Goal: Task Accomplishment & Management: Use online tool/utility

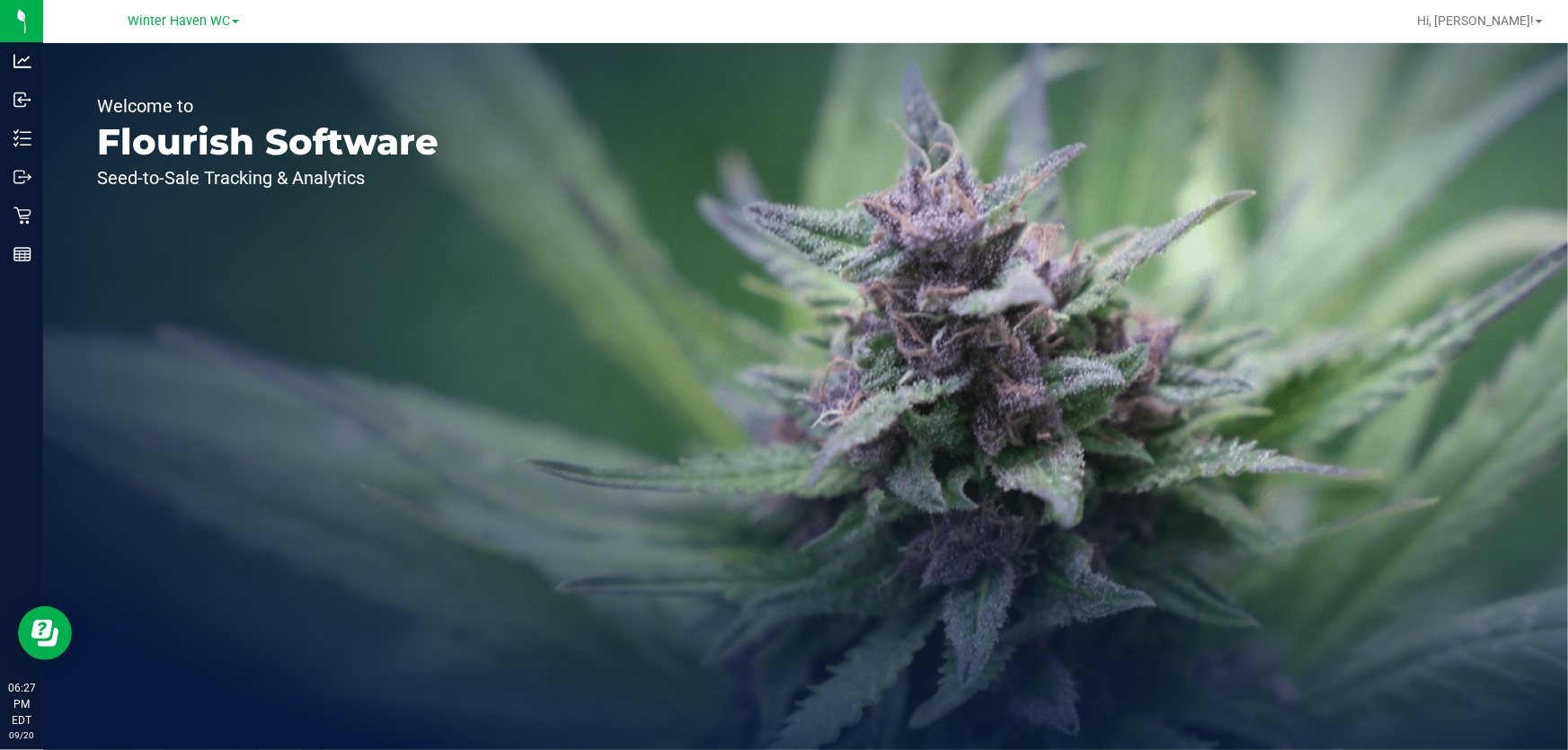
click at [466, 311] on div "Welcome to Flourish Software Seed-to-Sale Tracking & Analytics" at bounding box center [267, 396] width 450 height 707
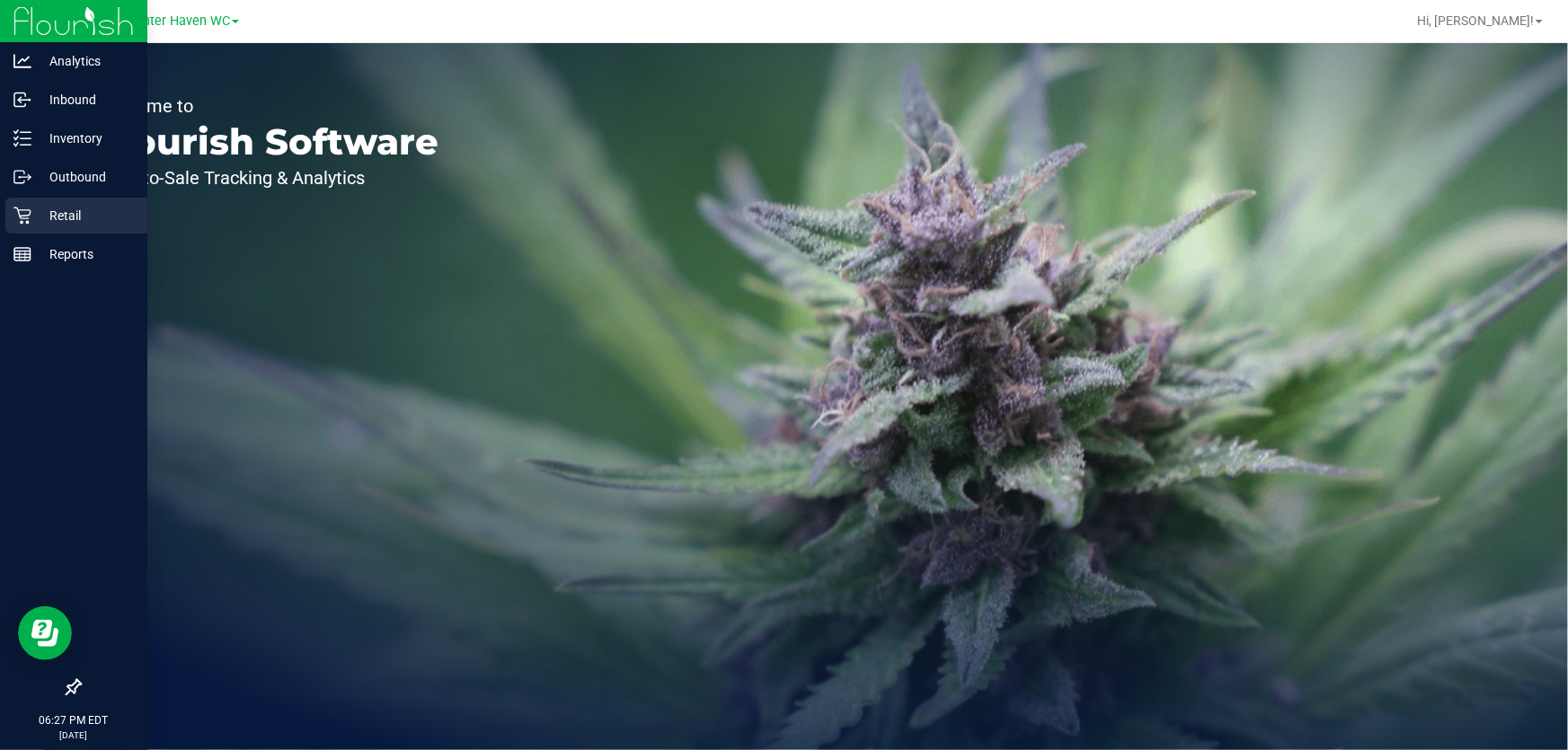
click at [18, 215] on icon at bounding box center [23, 216] width 18 height 18
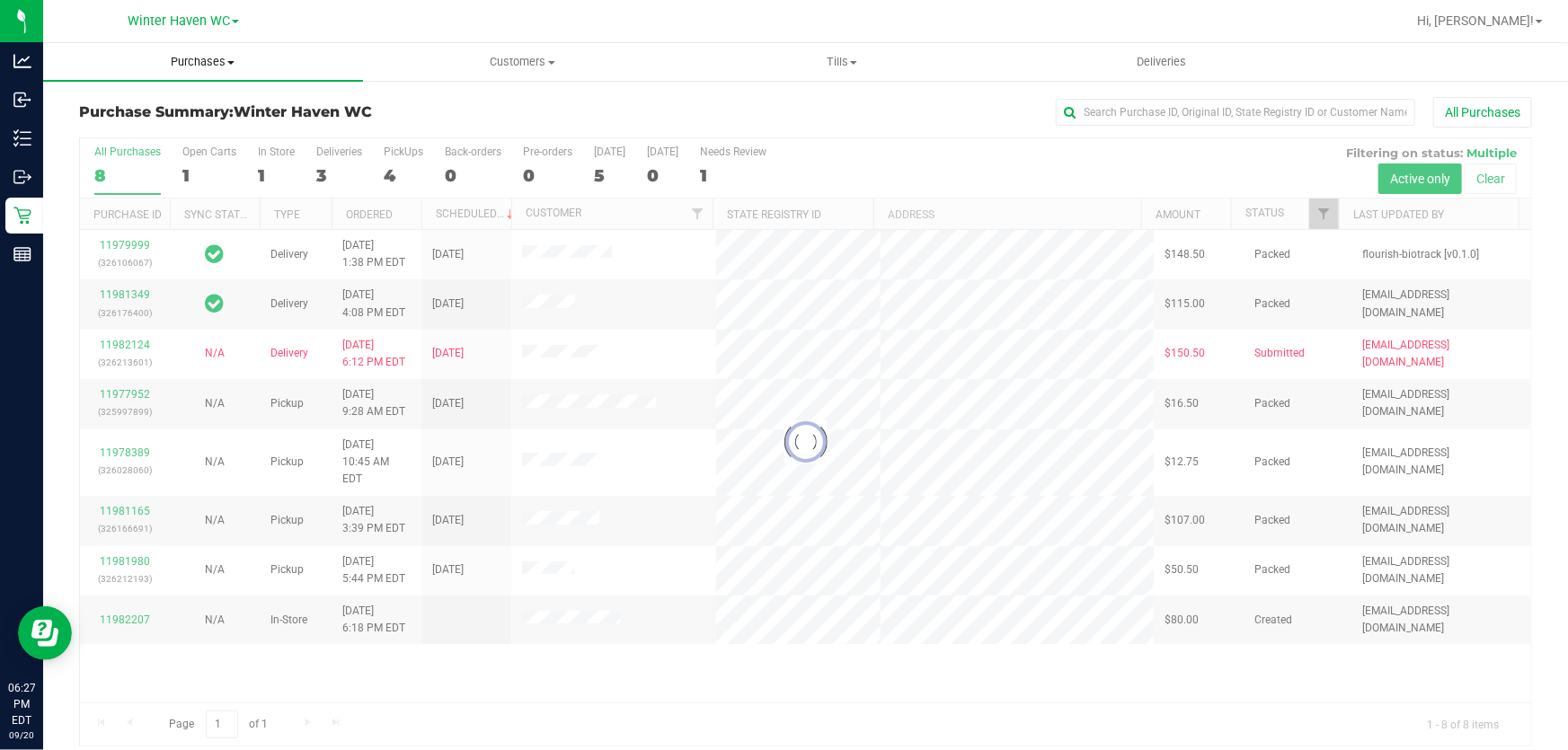
click at [195, 64] on span "Purchases" at bounding box center [203, 62] width 320 height 16
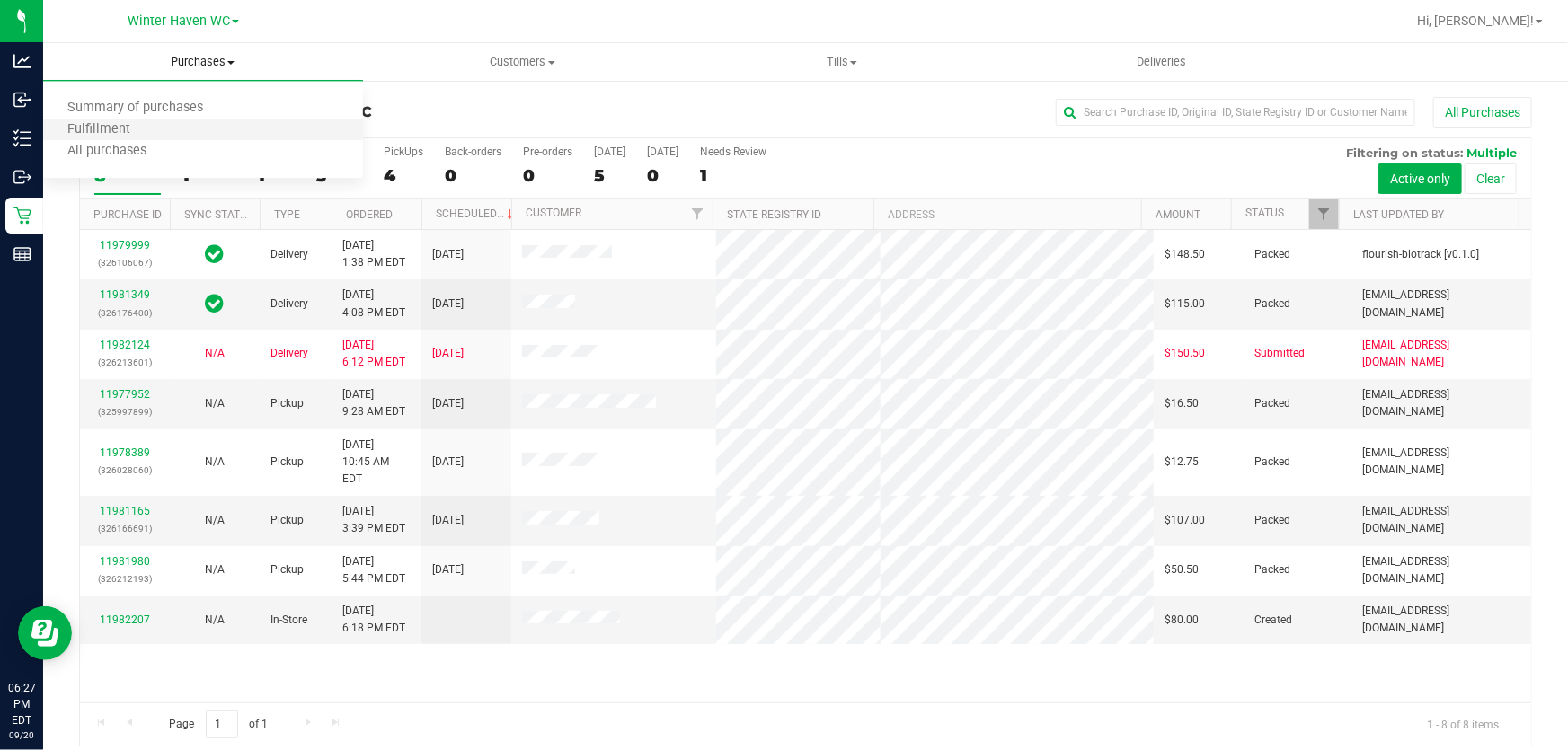
click at [214, 123] on li "Fulfillment" at bounding box center [203, 131] width 320 height 22
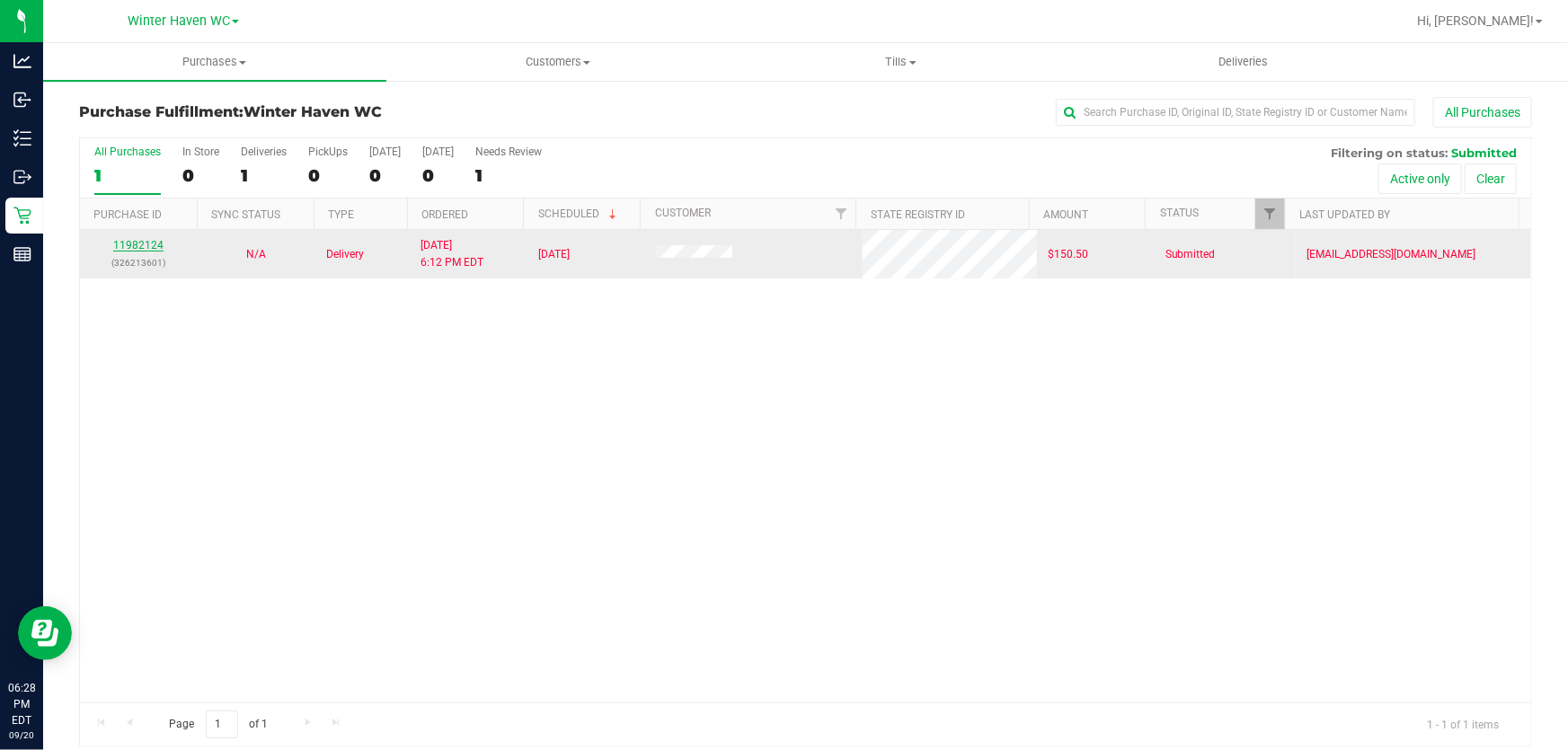
click at [139, 246] on link "11982124" at bounding box center [138, 245] width 50 height 13
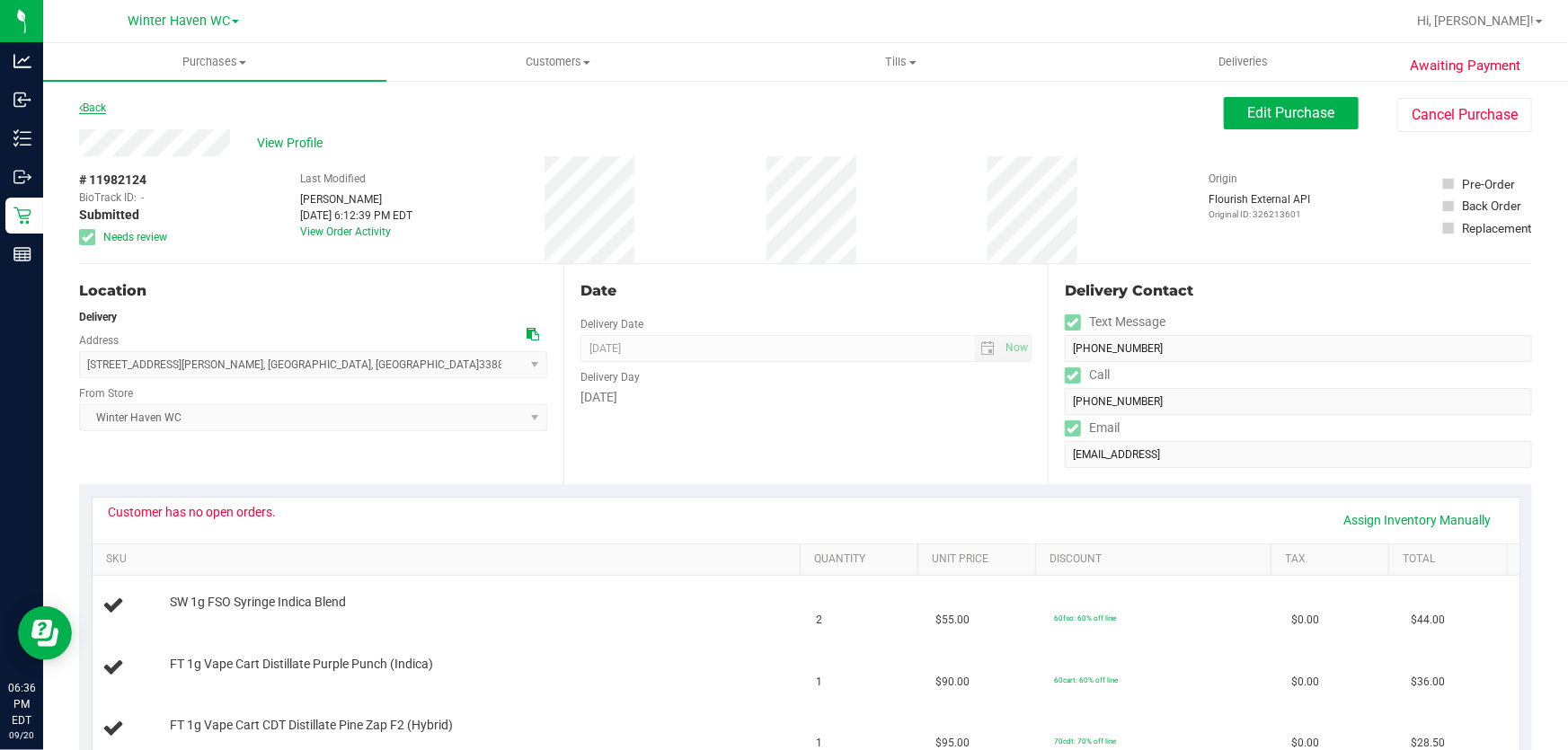
click at [106, 102] on link "Back" at bounding box center [93, 108] width 27 height 13
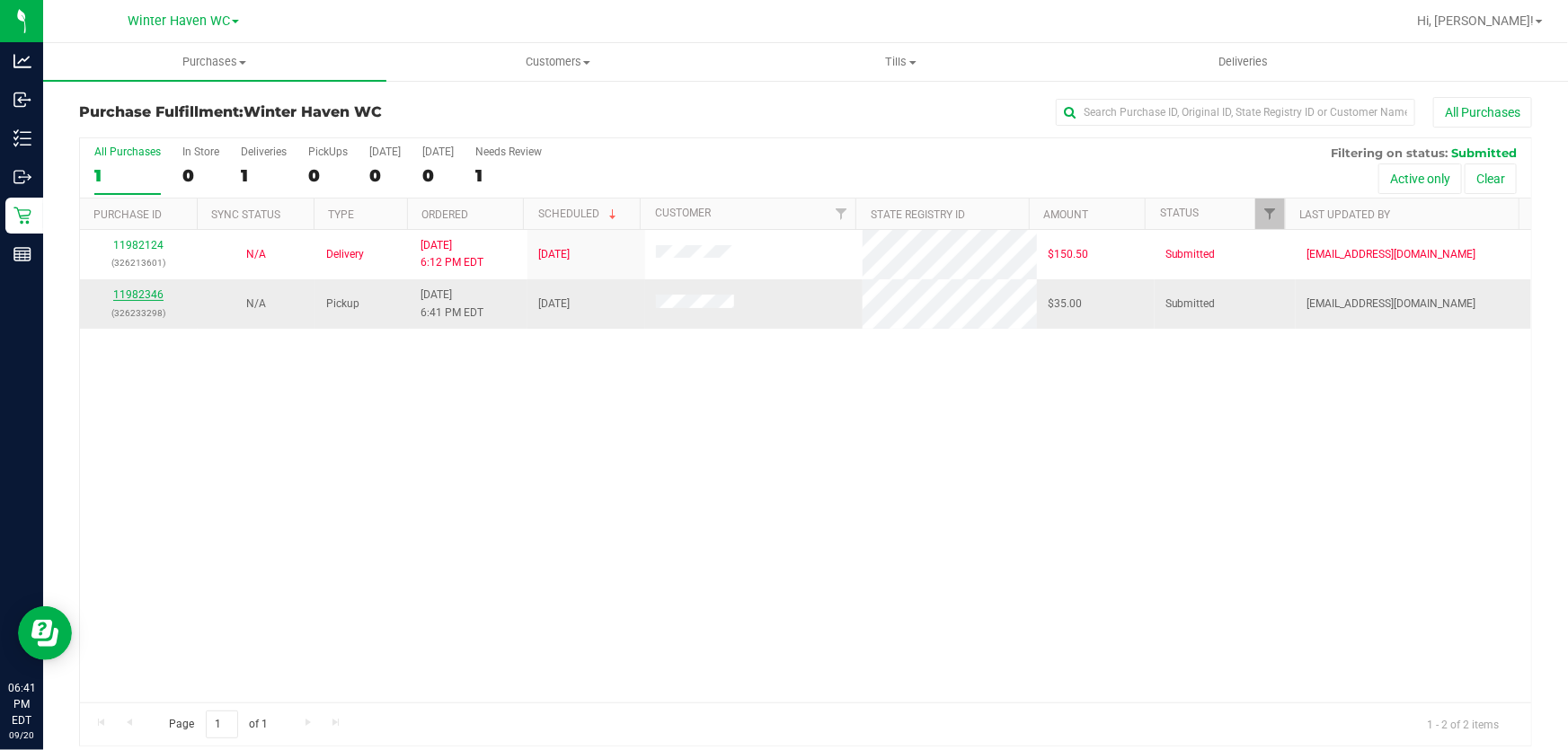
click at [137, 297] on link "11982346" at bounding box center [138, 295] width 50 height 13
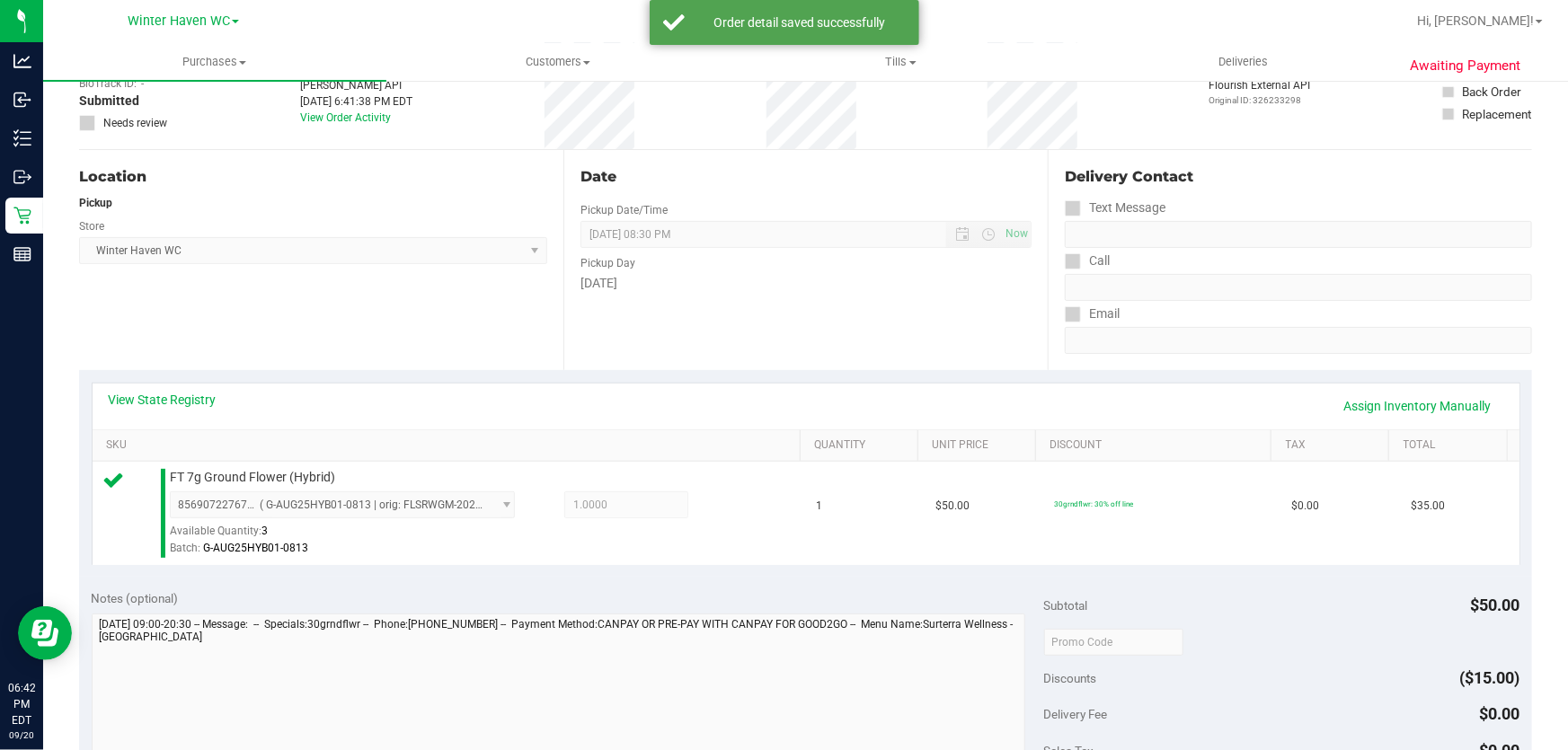
scroll to position [244, 0]
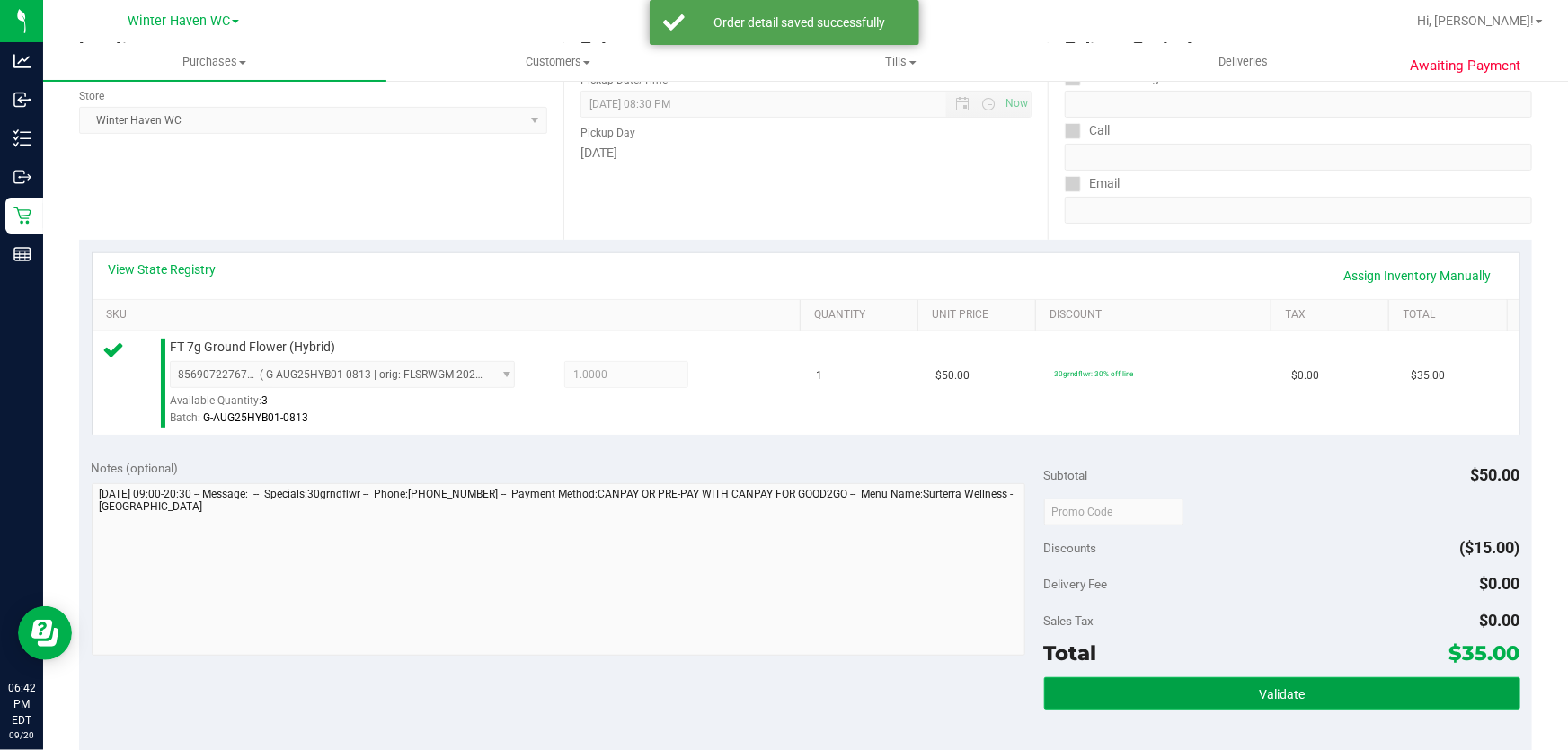
click at [1272, 693] on span "Validate" at bounding box center [1282, 695] width 45 height 15
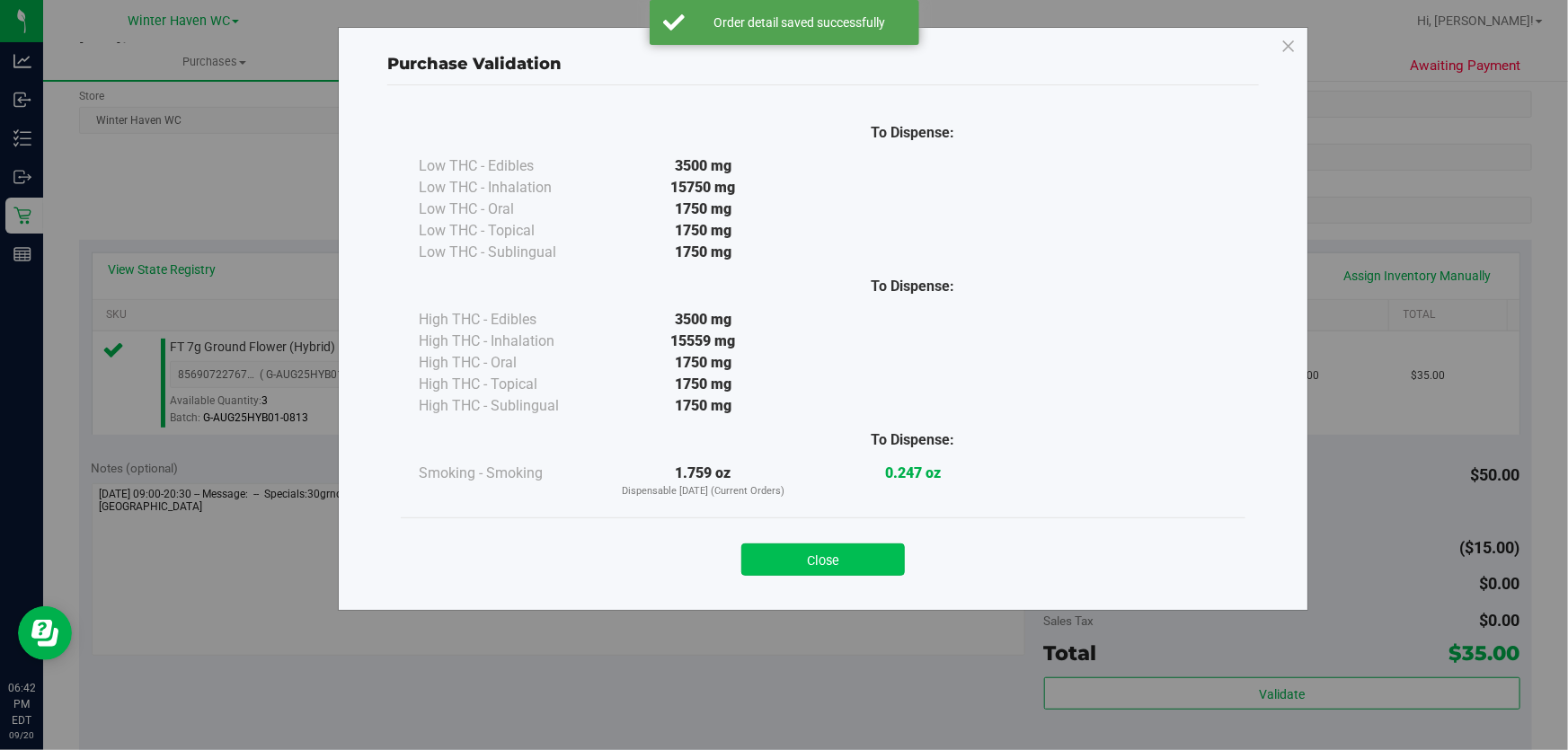
click at [892, 559] on button "Close" at bounding box center [823, 560] width 164 height 33
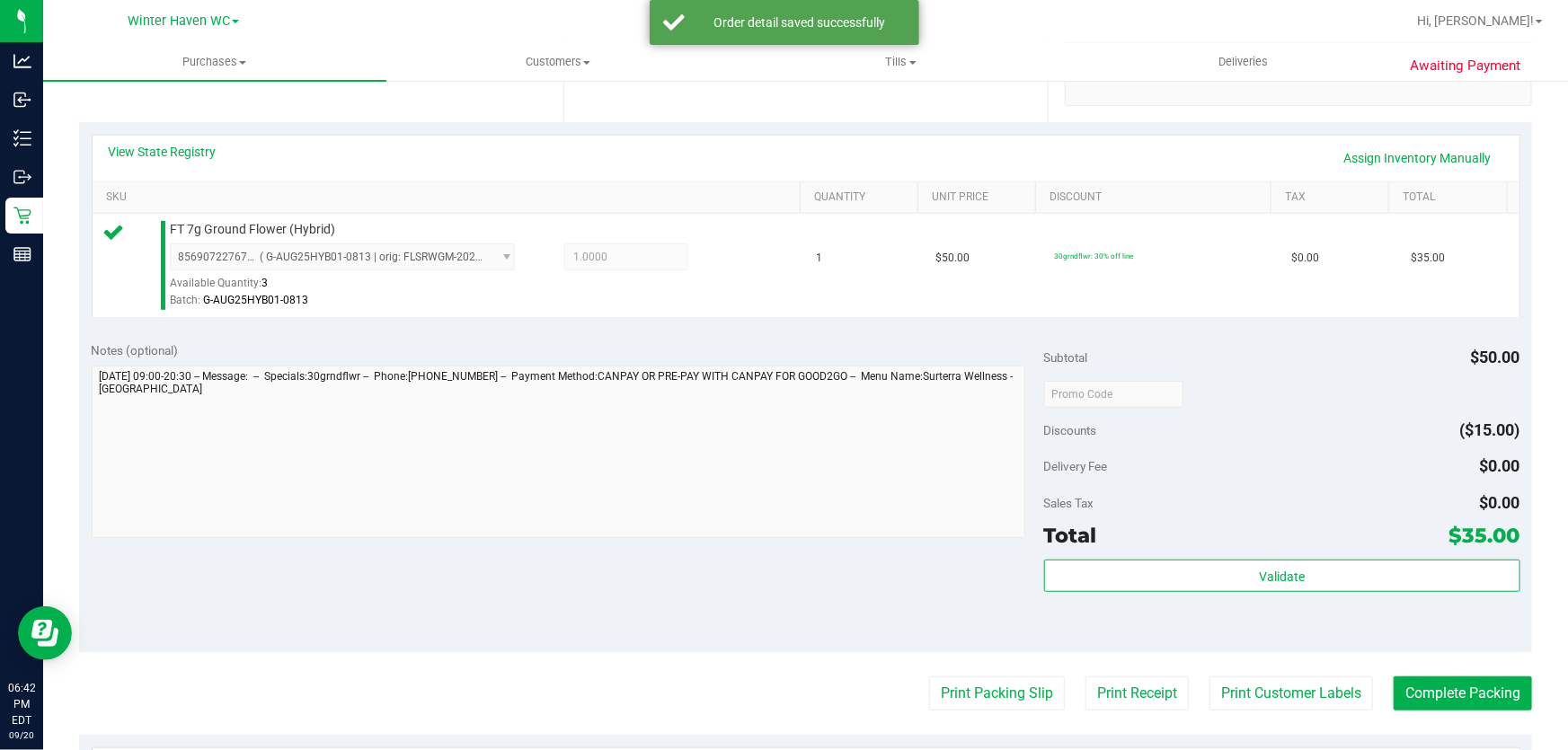
scroll to position [489, 0]
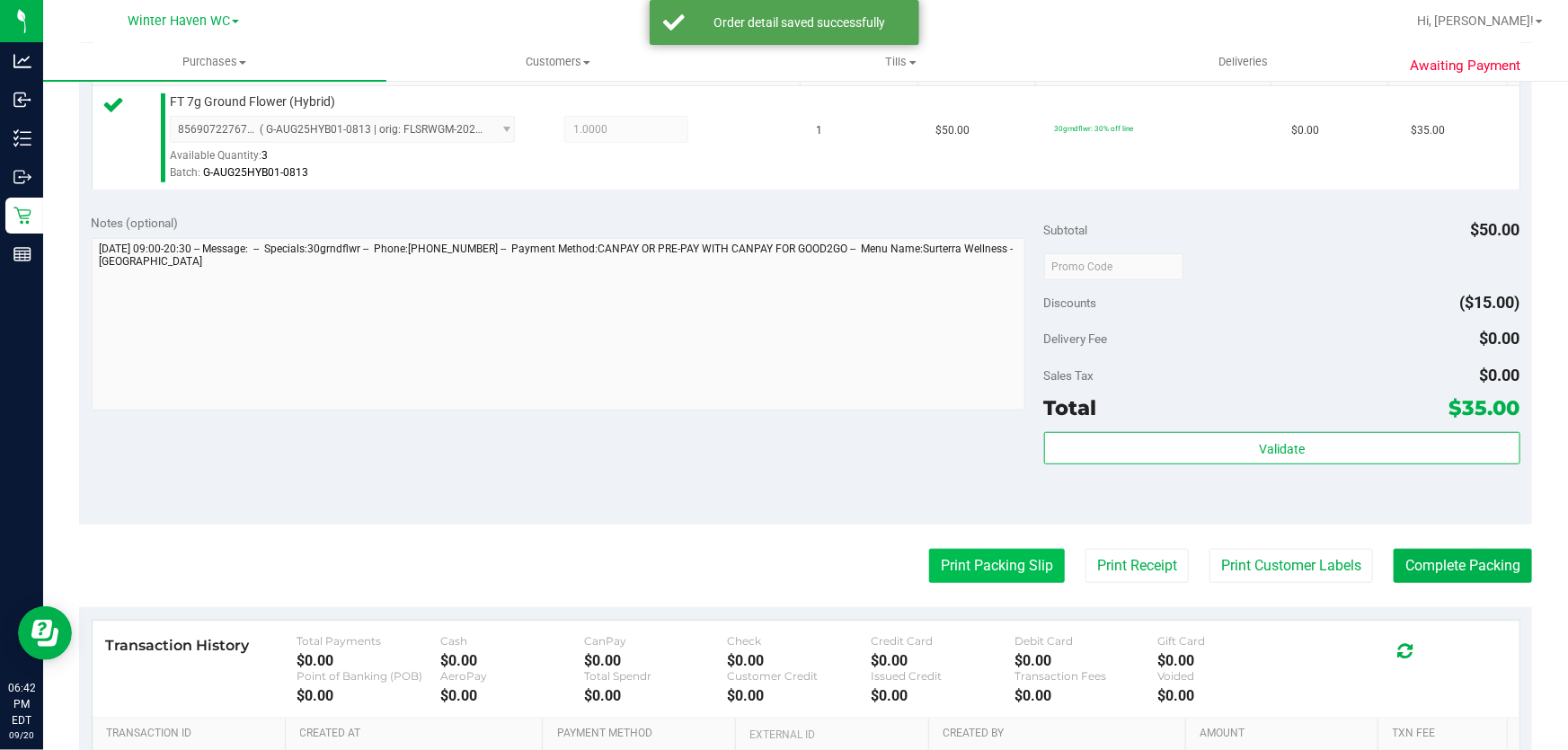
click at [1000, 559] on button "Print Packing Slip" at bounding box center [997, 567] width 135 height 35
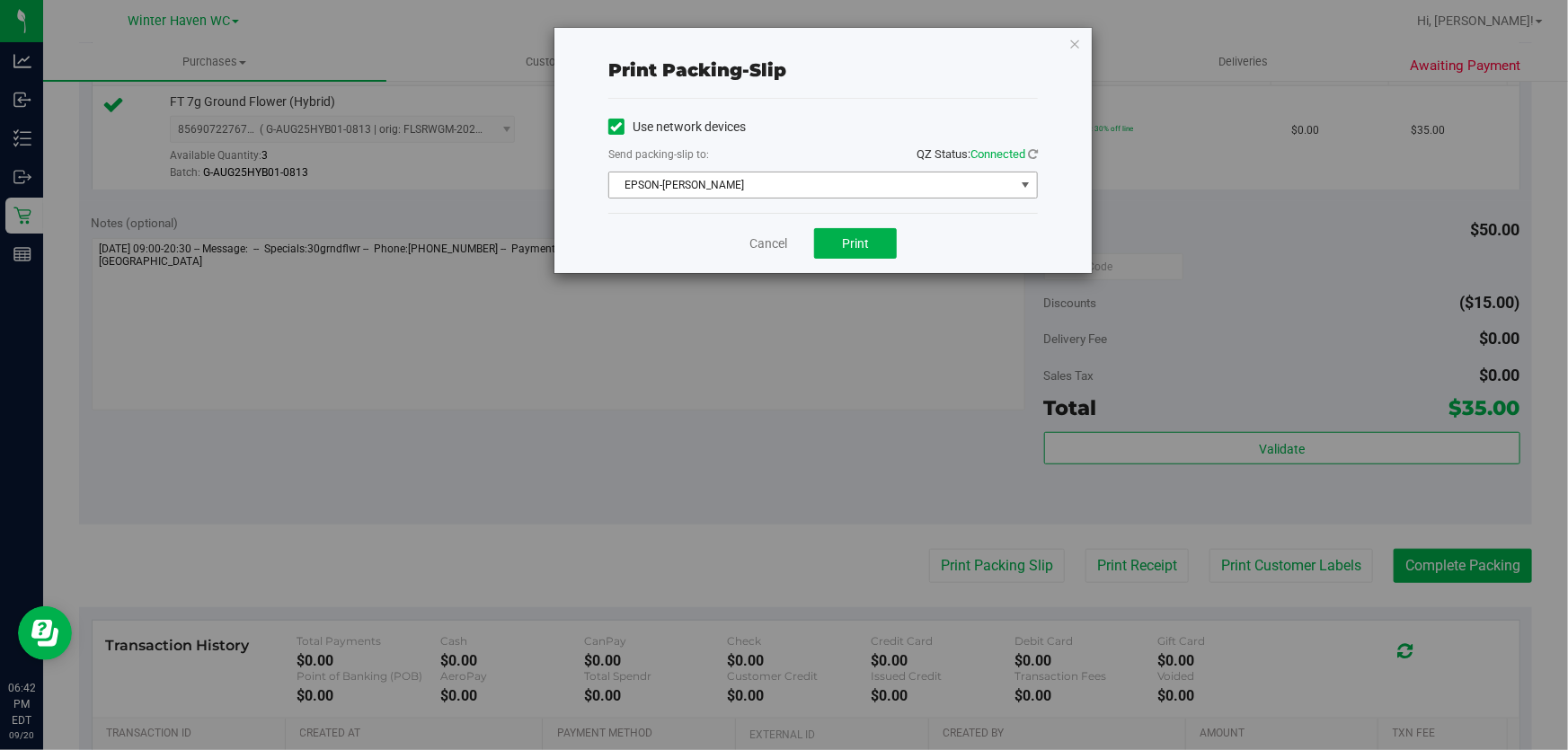
click at [836, 191] on span "EPSON-[PERSON_NAME]" at bounding box center [812, 185] width 405 height 25
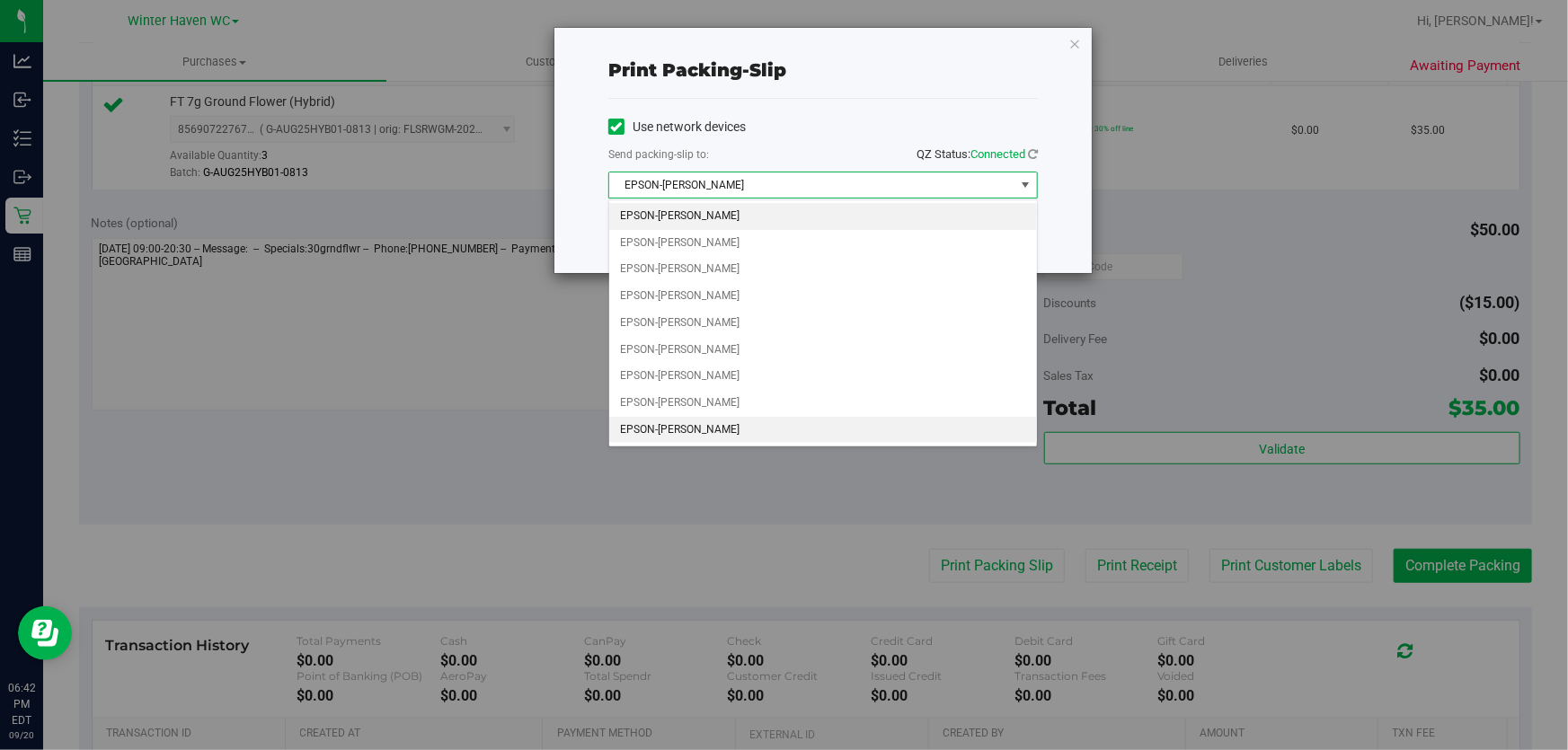
click at [755, 421] on li "EPSON-[PERSON_NAME]" at bounding box center [823, 430] width 428 height 27
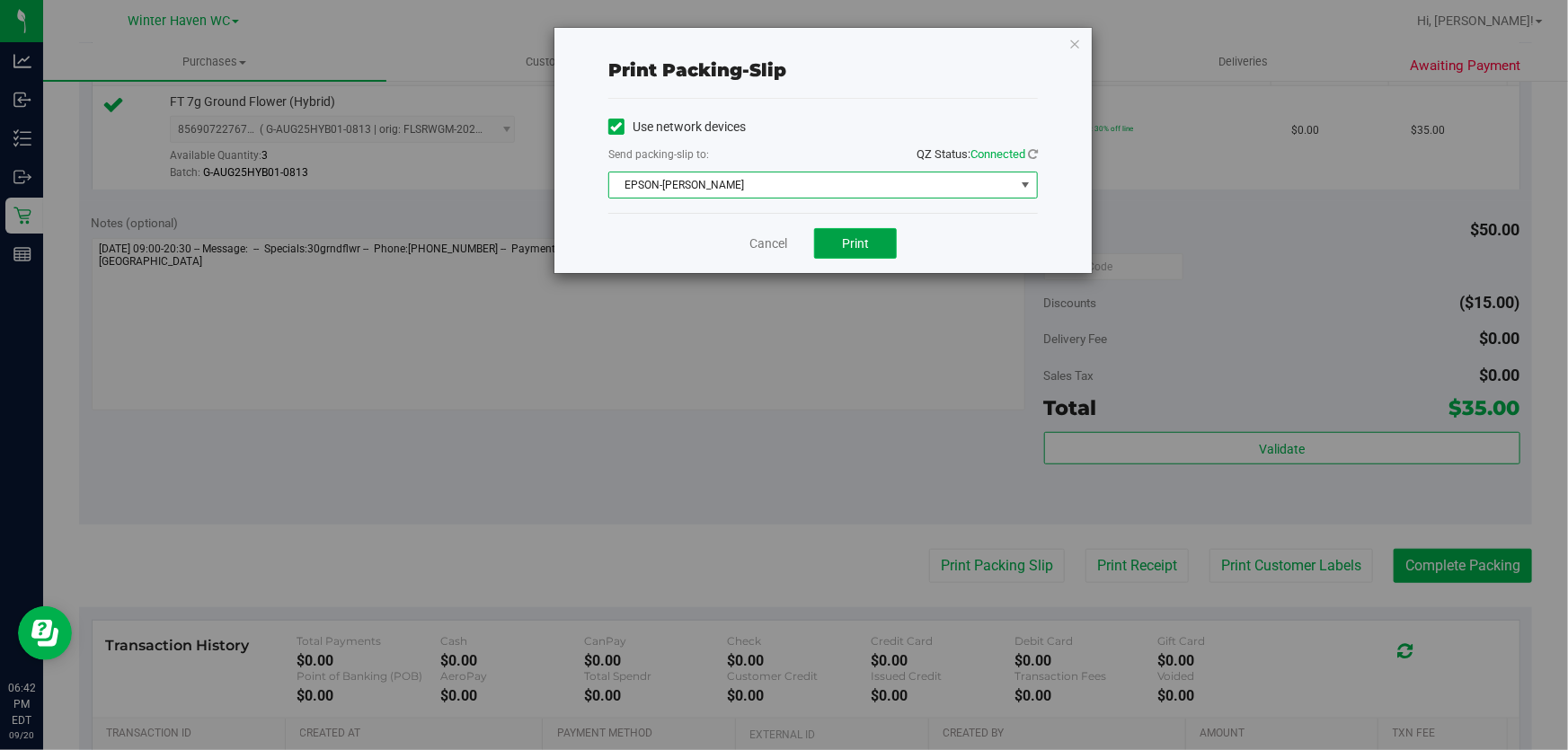
click at [875, 245] on button "Print" at bounding box center [855, 243] width 83 height 31
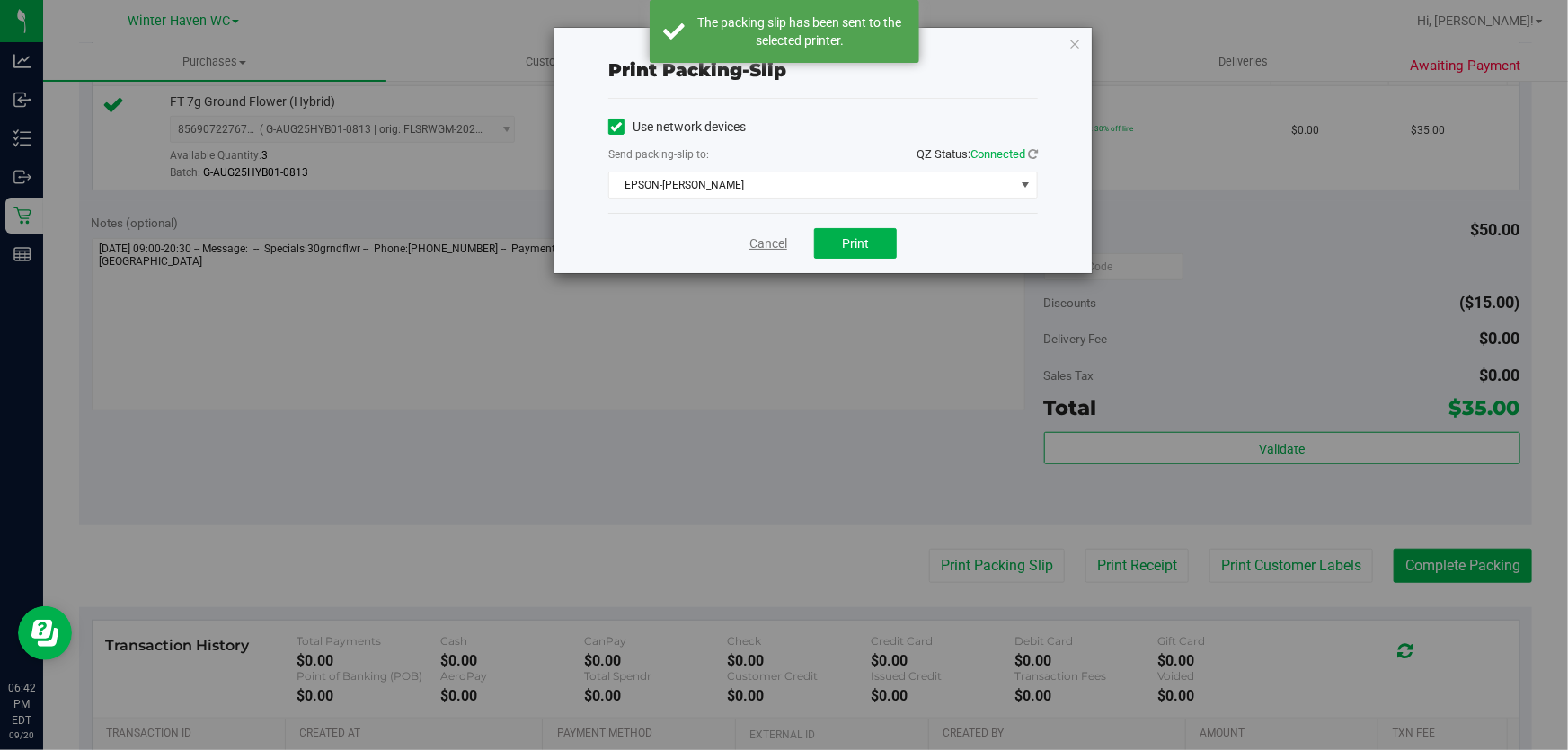
click at [759, 242] on link "Cancel" at bounding box center [769, 243] width 38 height 19
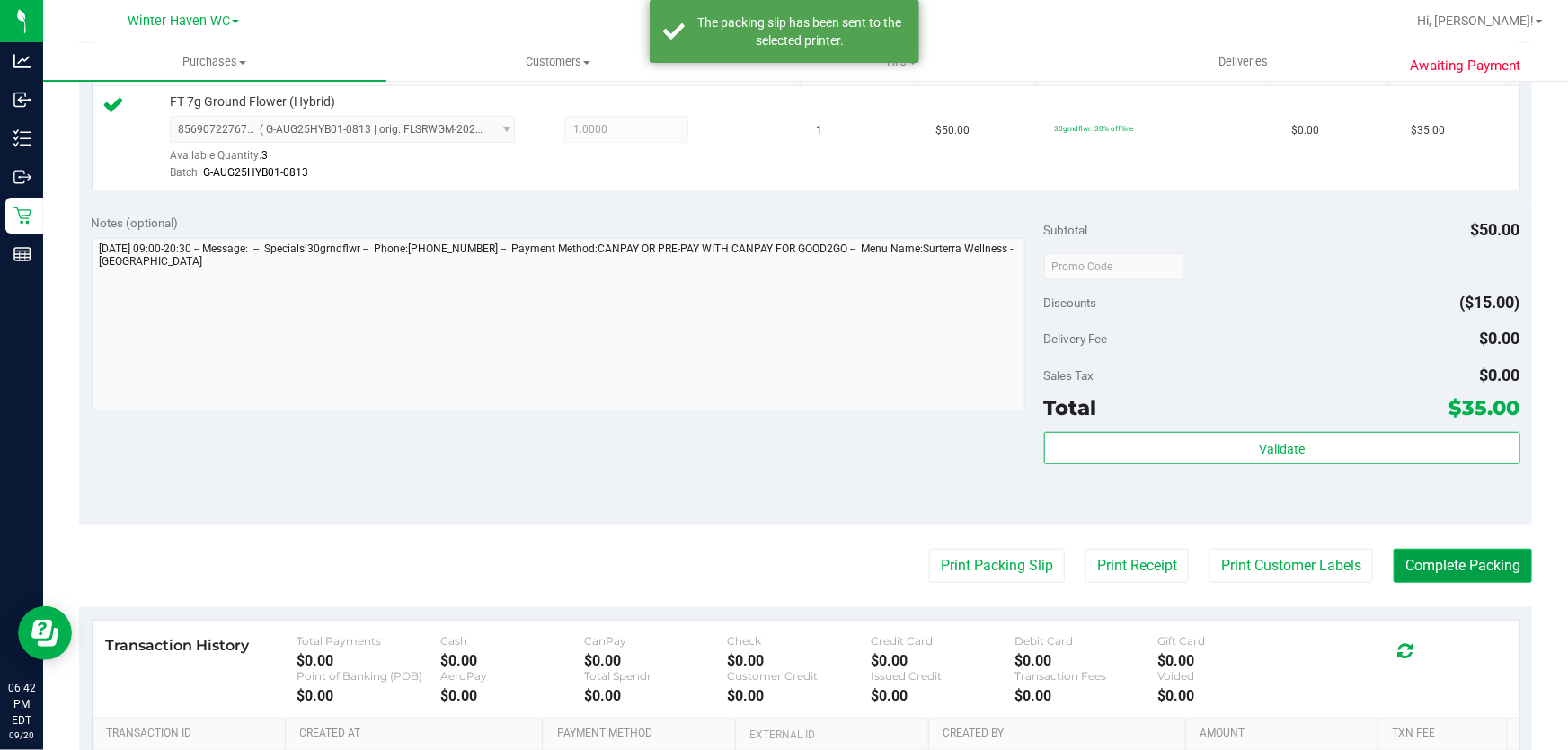
click at [1411, 559] on button "Complete Packing" at bounding box center [1464, 567] width 138 height 35
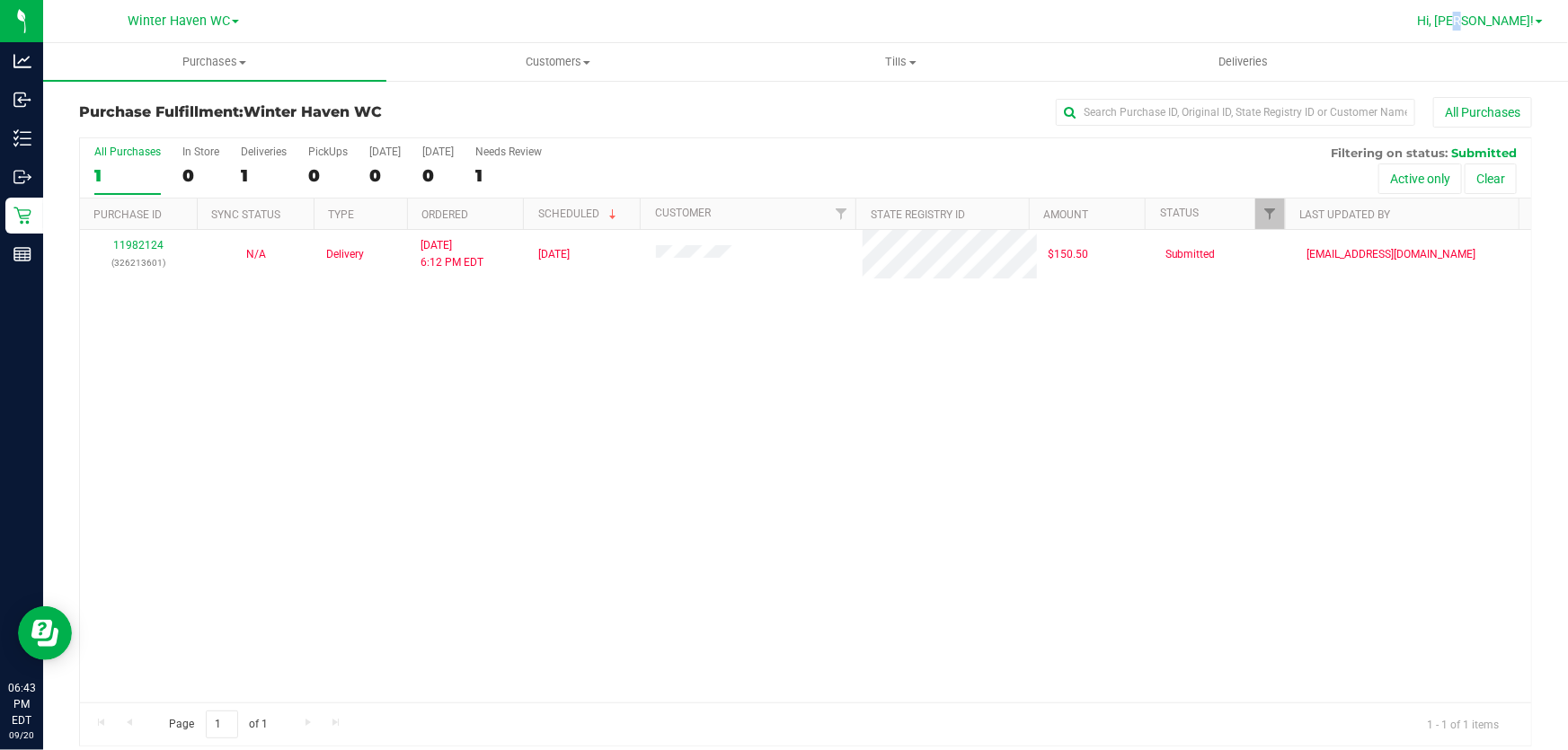
click at [1511, 25] on span "Hi, [PERSON_NAME]!" at bounding box center [1475, 21] width 117 height 15
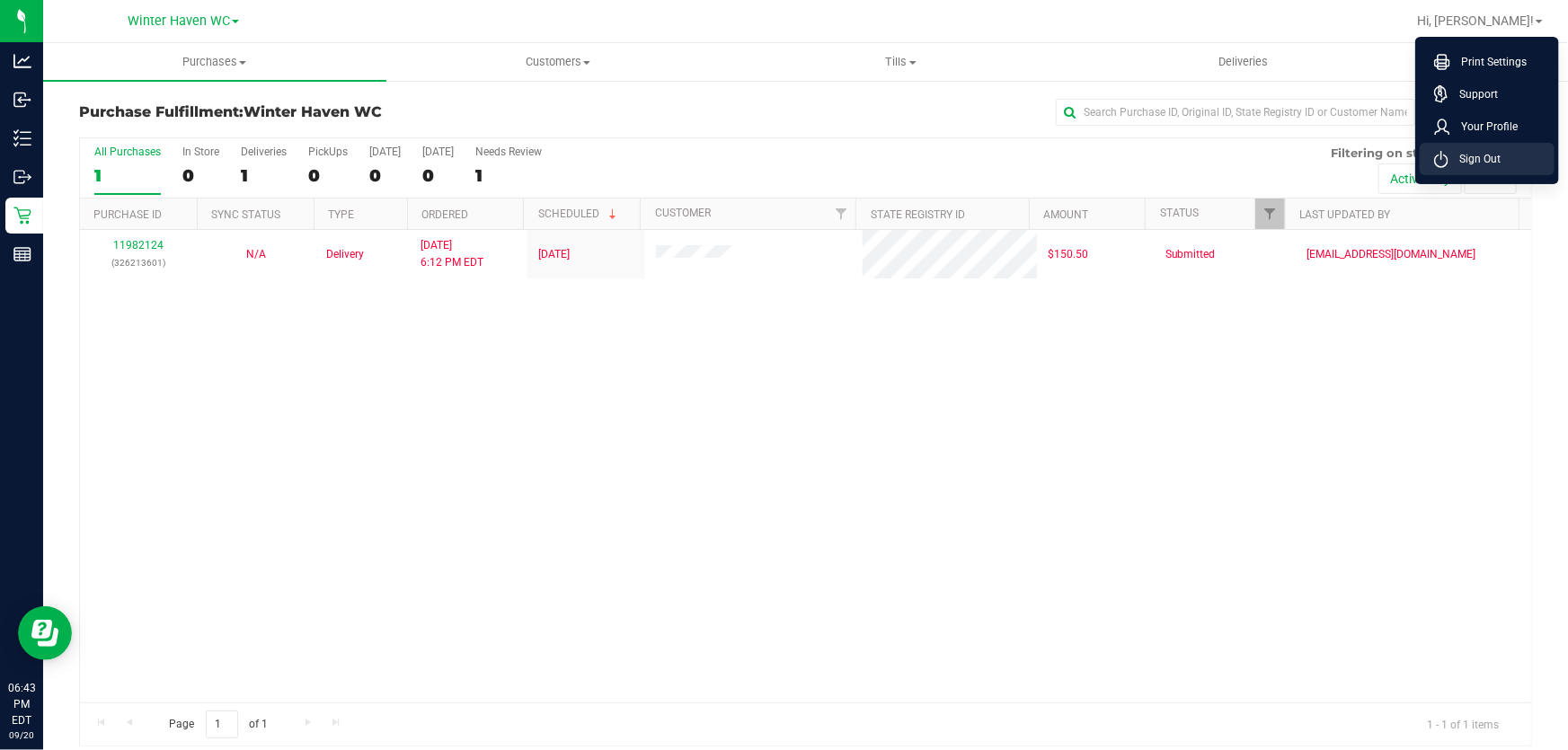
click at [1472, 169] on li "Sign Out" at bounding box center [1487, 159] width 134 height 33
